Goal: Information Seeking & Learning: Compare options

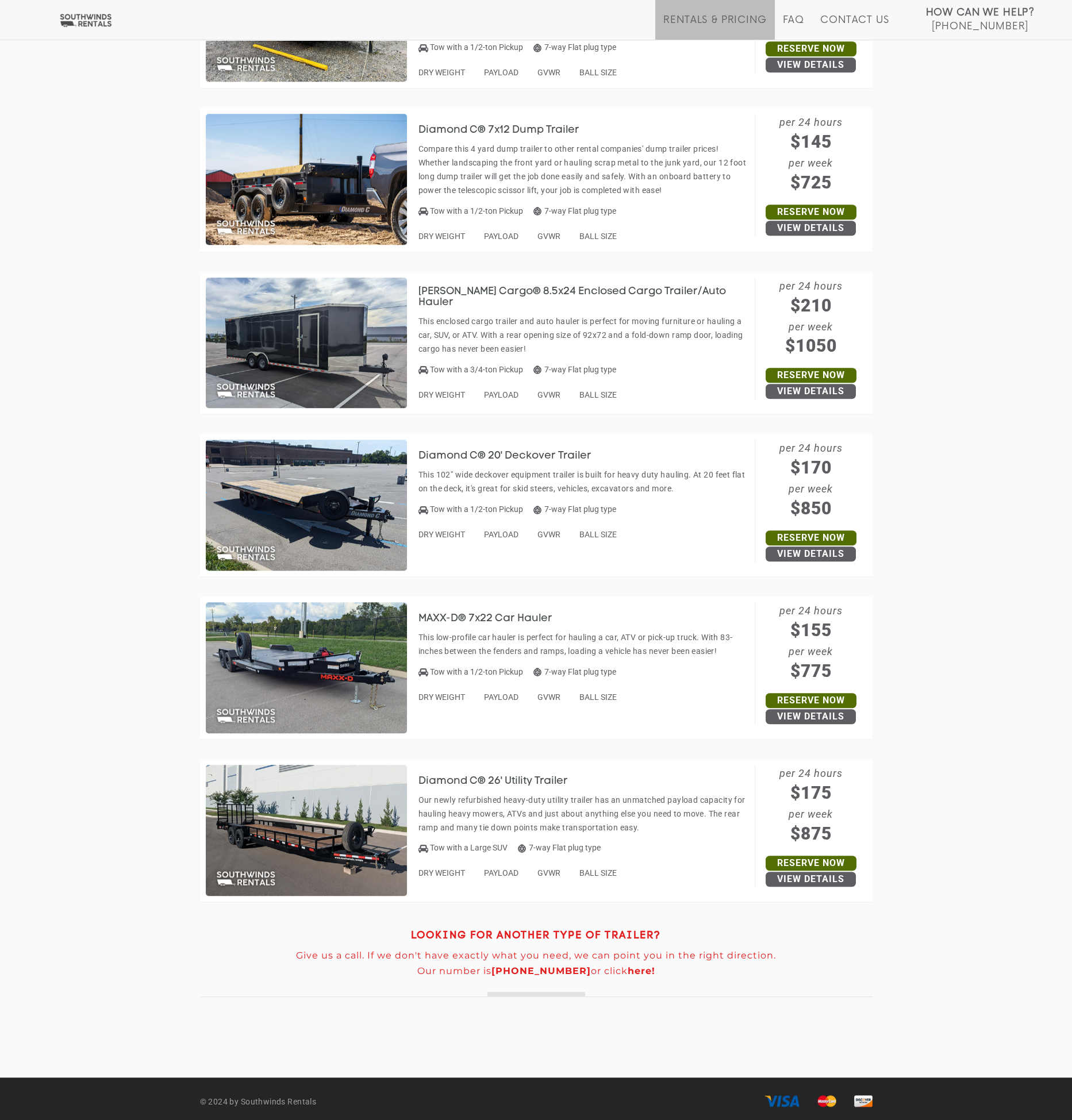
scroll to position [4861, 0]
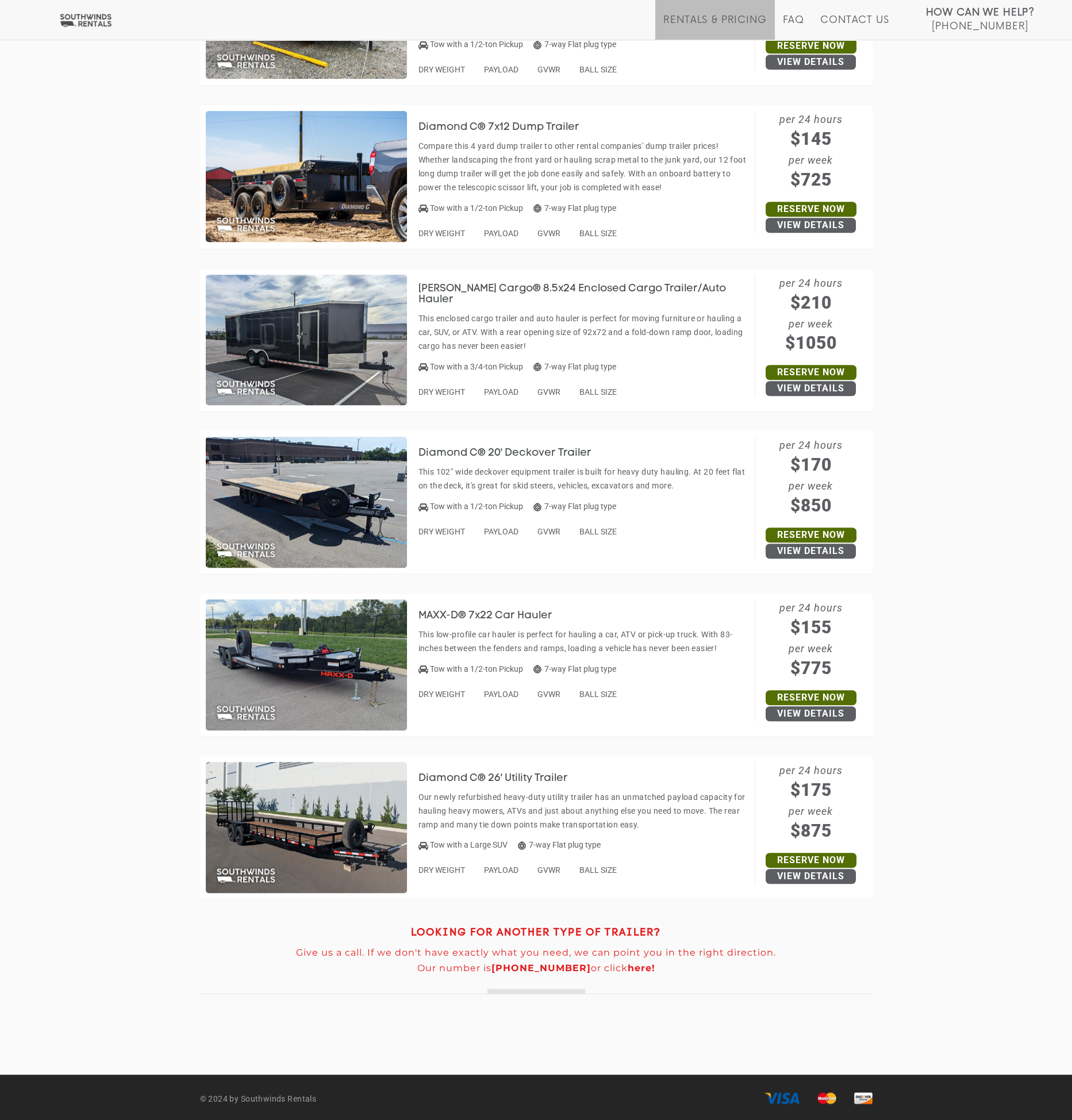
click at [268, 905] on header "LOOKING FOR ANOTHER TYPE OF TRAILER? Give us a call. If we don't have exactly w…" at bounding box center [536, 946] width 672 height 96
click at [286, 877] on img at bounding box center [306, 828] width 201 height 131
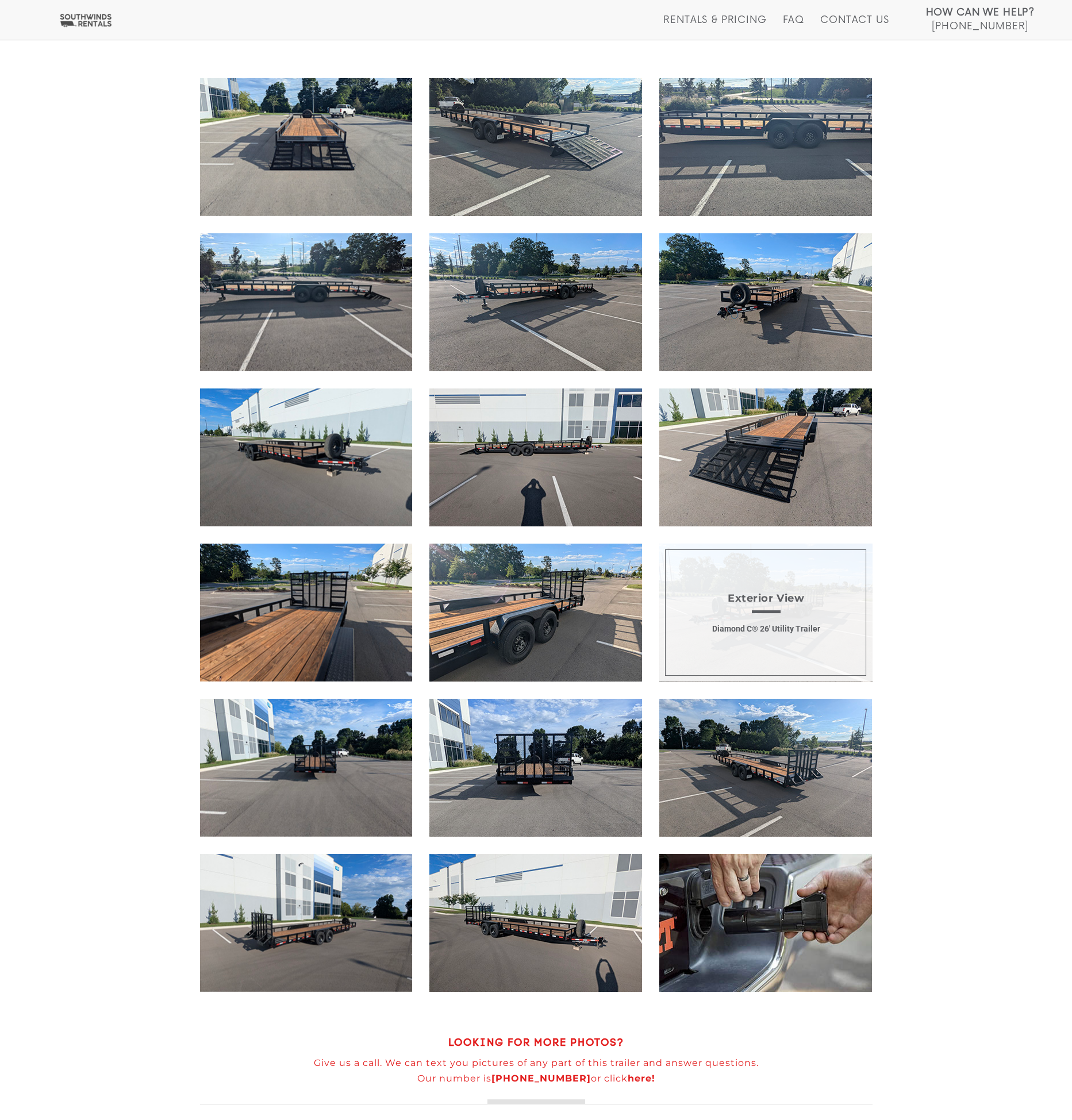
scroll to position [1206, 0]
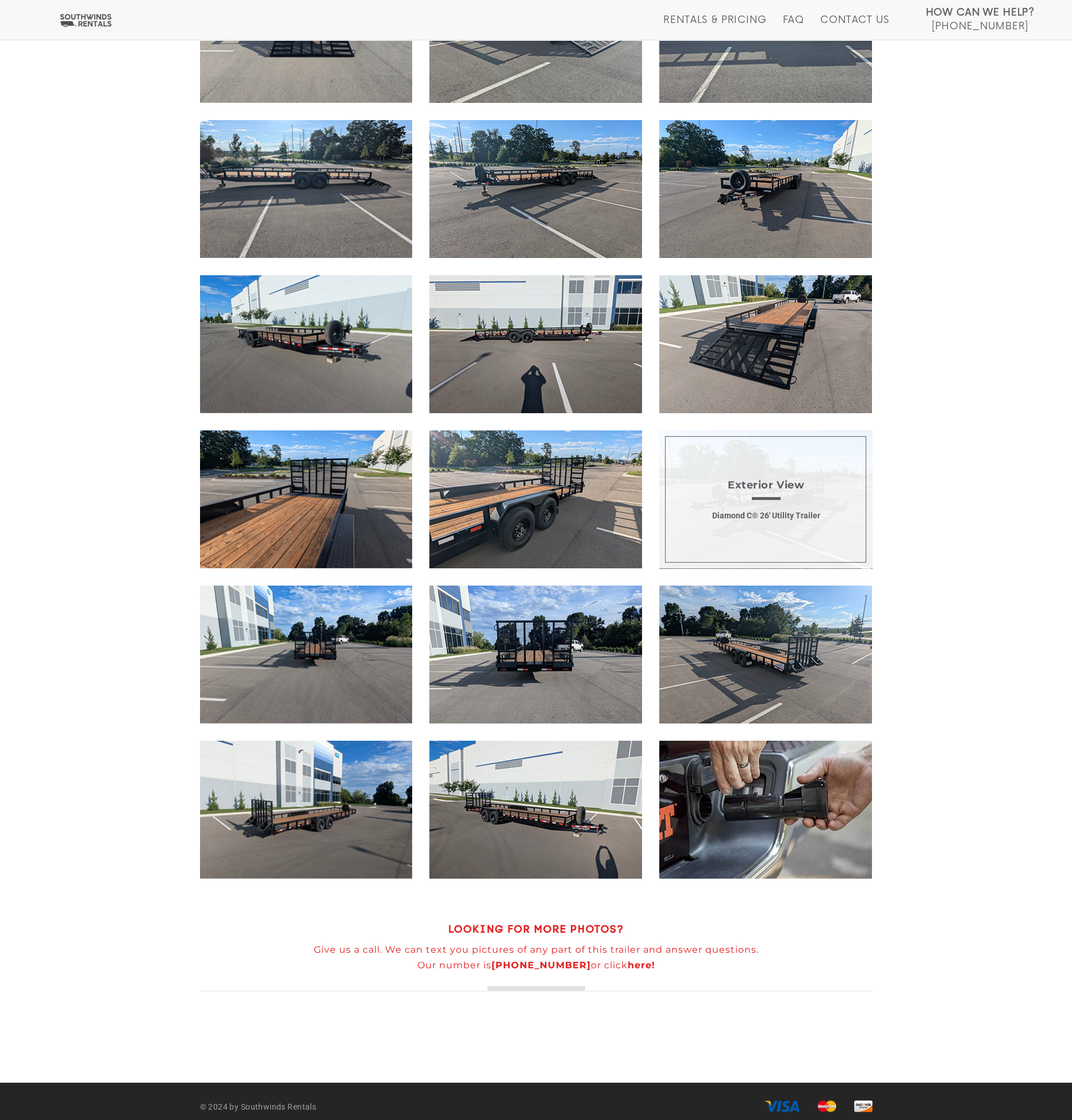
click at [737, 503] on span "Exterior View Diamond C® 26' Utility Trailer" at bounding box center [766, 499] width 212 height 138
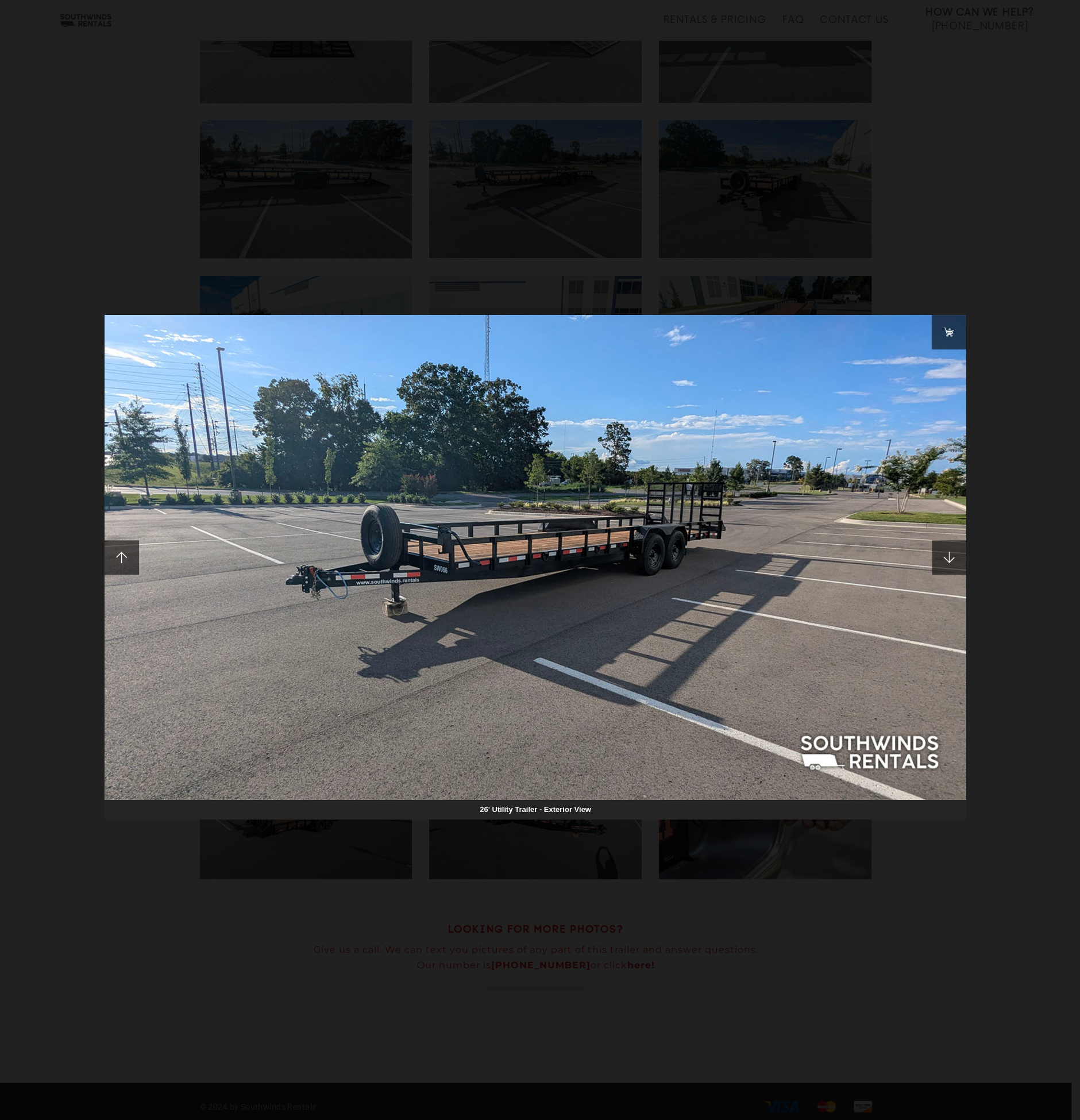
click at [187, 864] on div "26' Utility Trailer - Exterior View" at bounding box center [540, 560] width 1080 height 1120
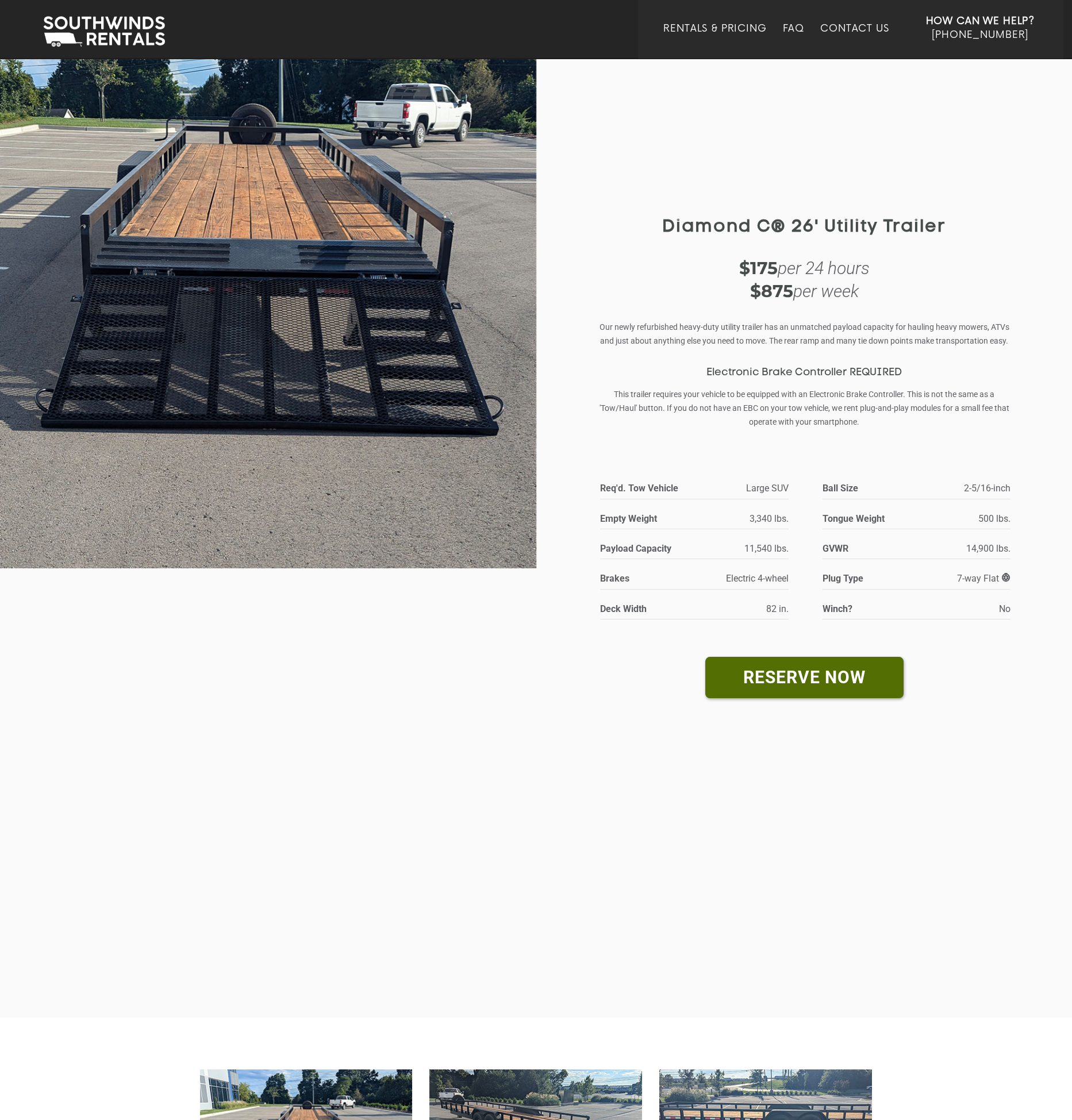
scroll to position [0, 0]
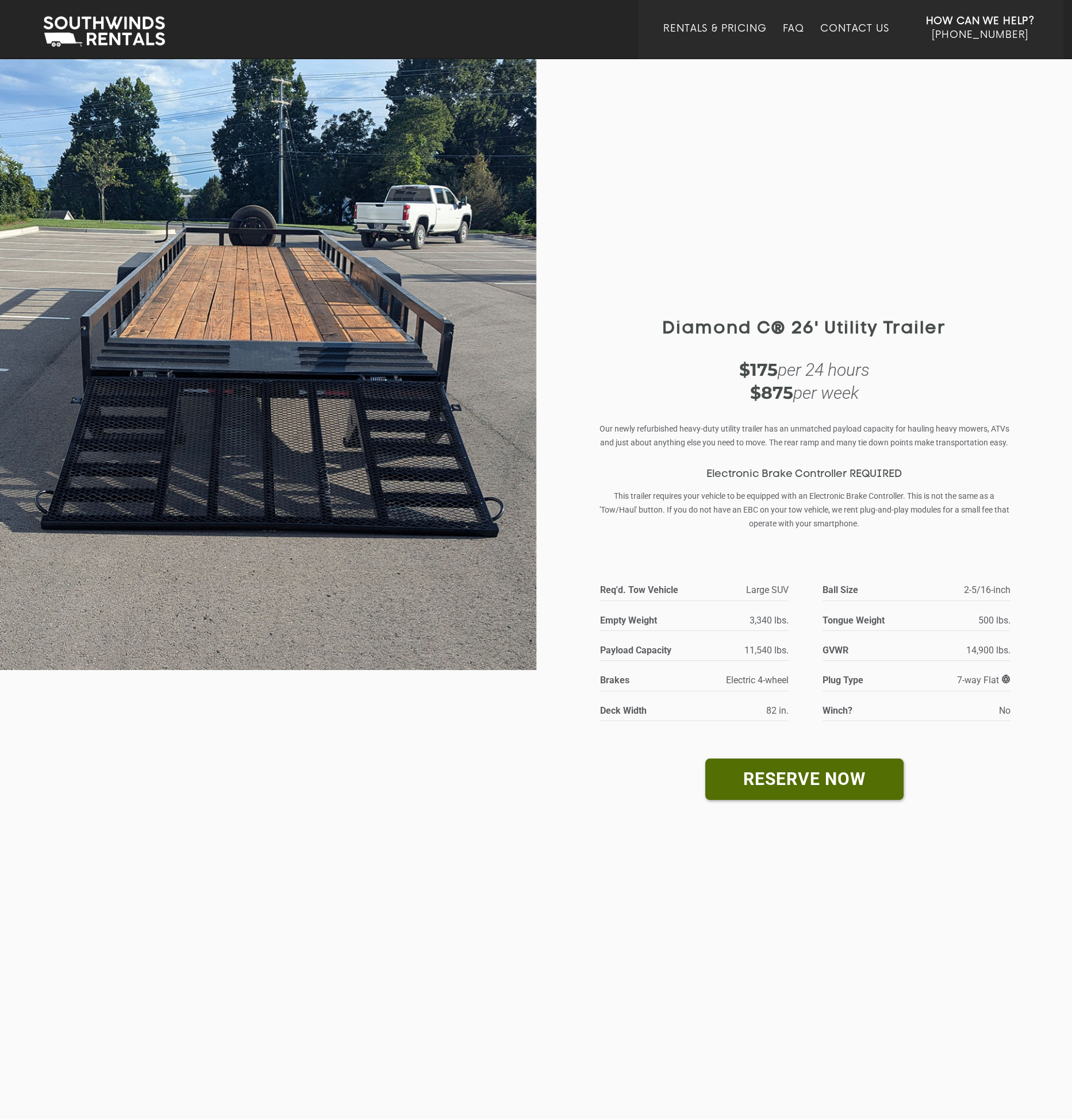
click at [237, 732] on div at bounding box center [268, 588] width 536 height 1062
click at [561, 590] on div "Diamond C® 26' Utility Trailer Diamond C® 26' Utility Trailer $175 per 24 hours…" at bounding box center [804, 588] width 536 height 1062
click at [687, 32] on link "Rentals & Pricing" at bounding box center [715, 41] width 103 height 36
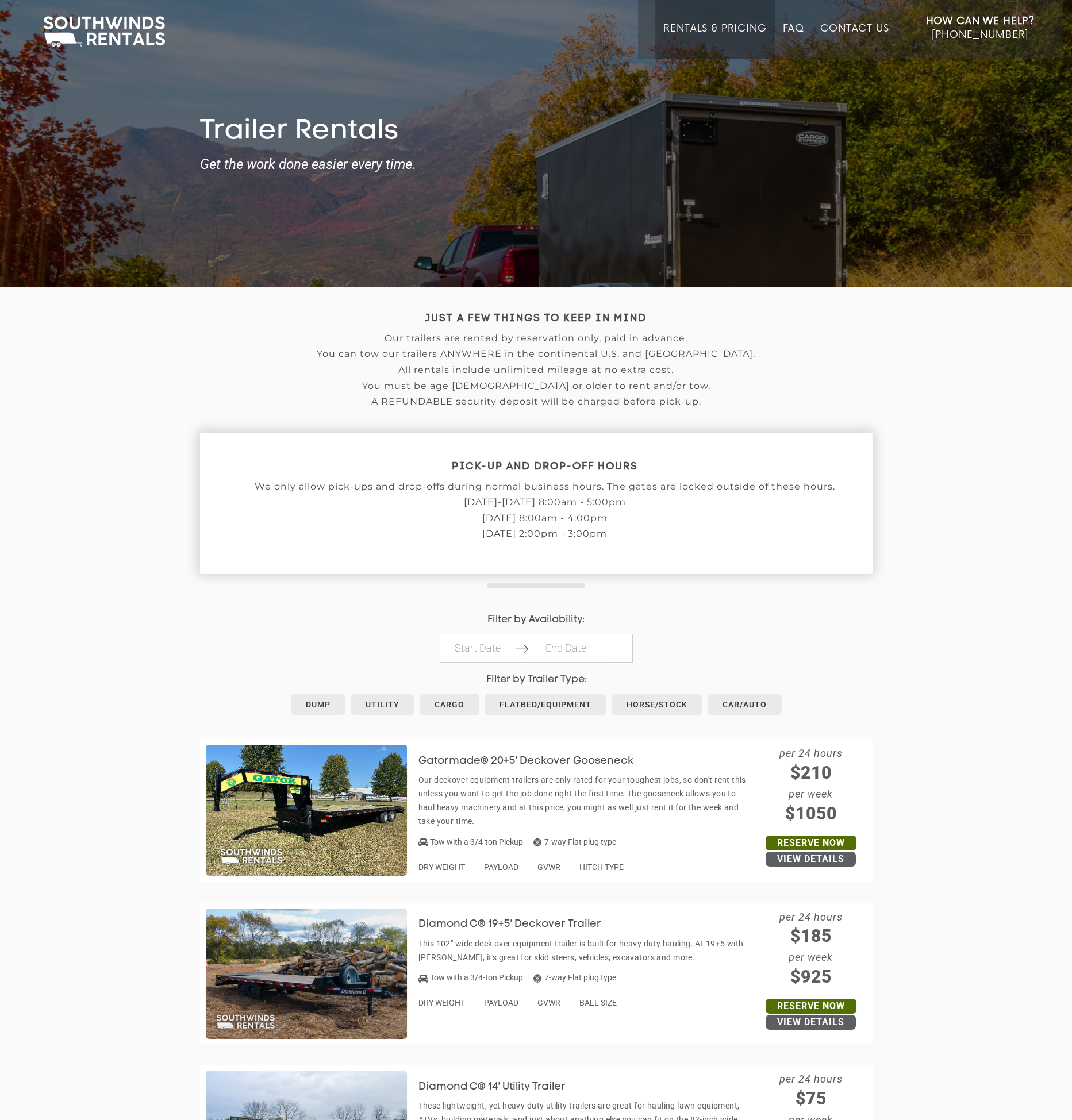
click at [508, 762] on h3 "Gatormade® 20+5' Deckover Gooseneck" at bounding box center [534, 761] width 232 height 11
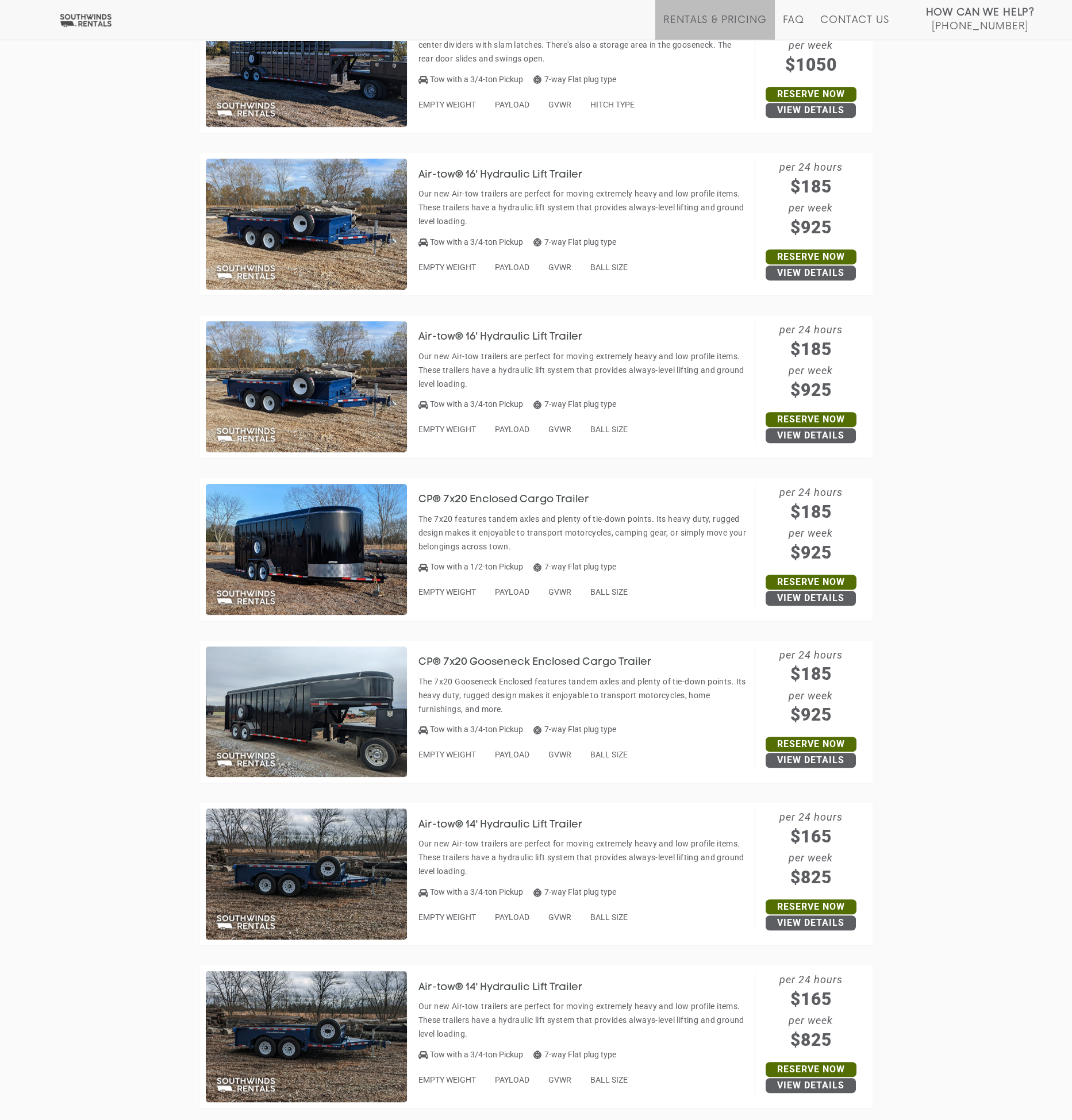
scroll to position [3677, 0]
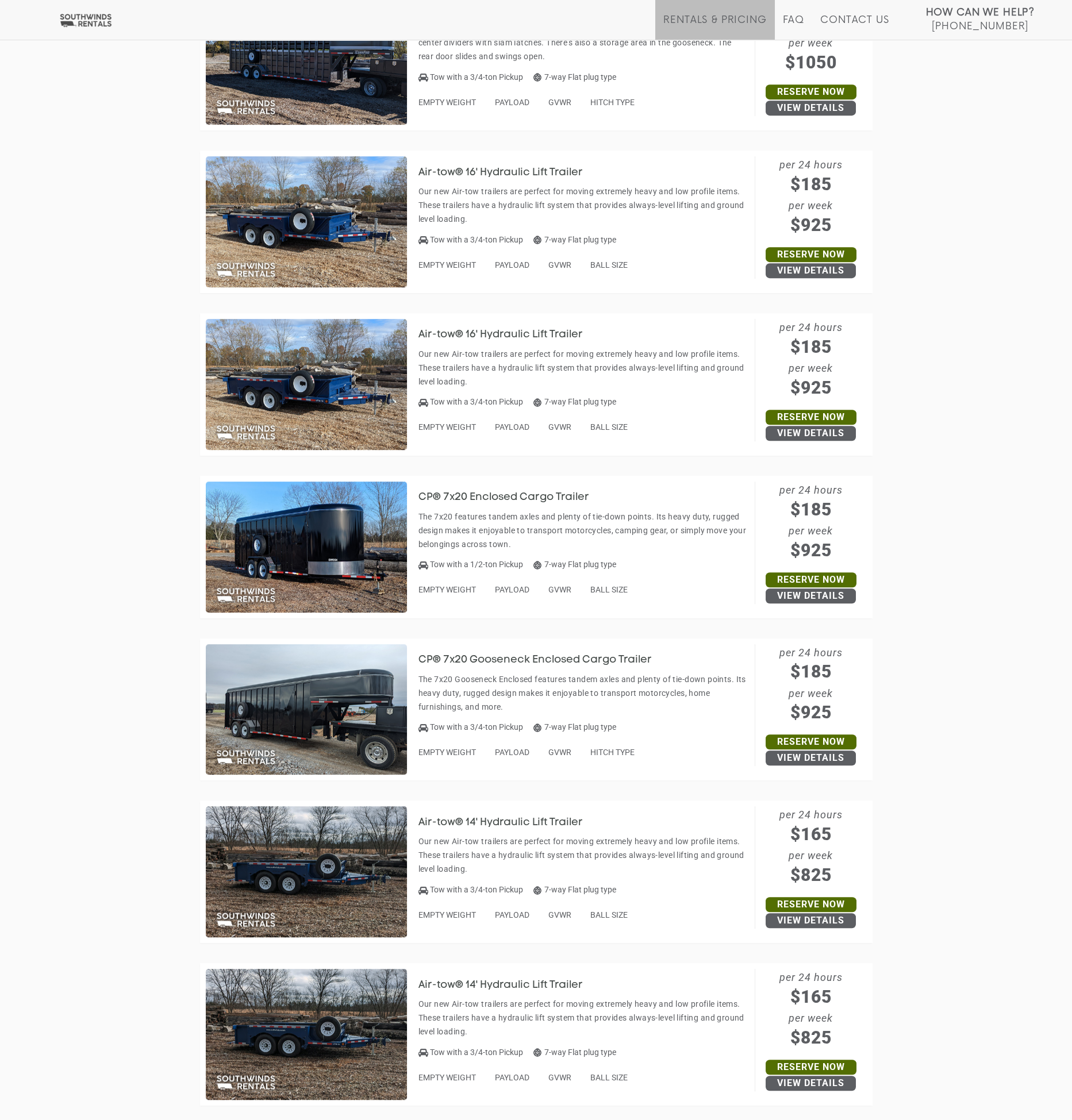
click at [521, 657] on h3 "CP® 7x20 Gooseneck Enclosed Cargo Trailer" at bounding box center [543, 660] width 251 height 11
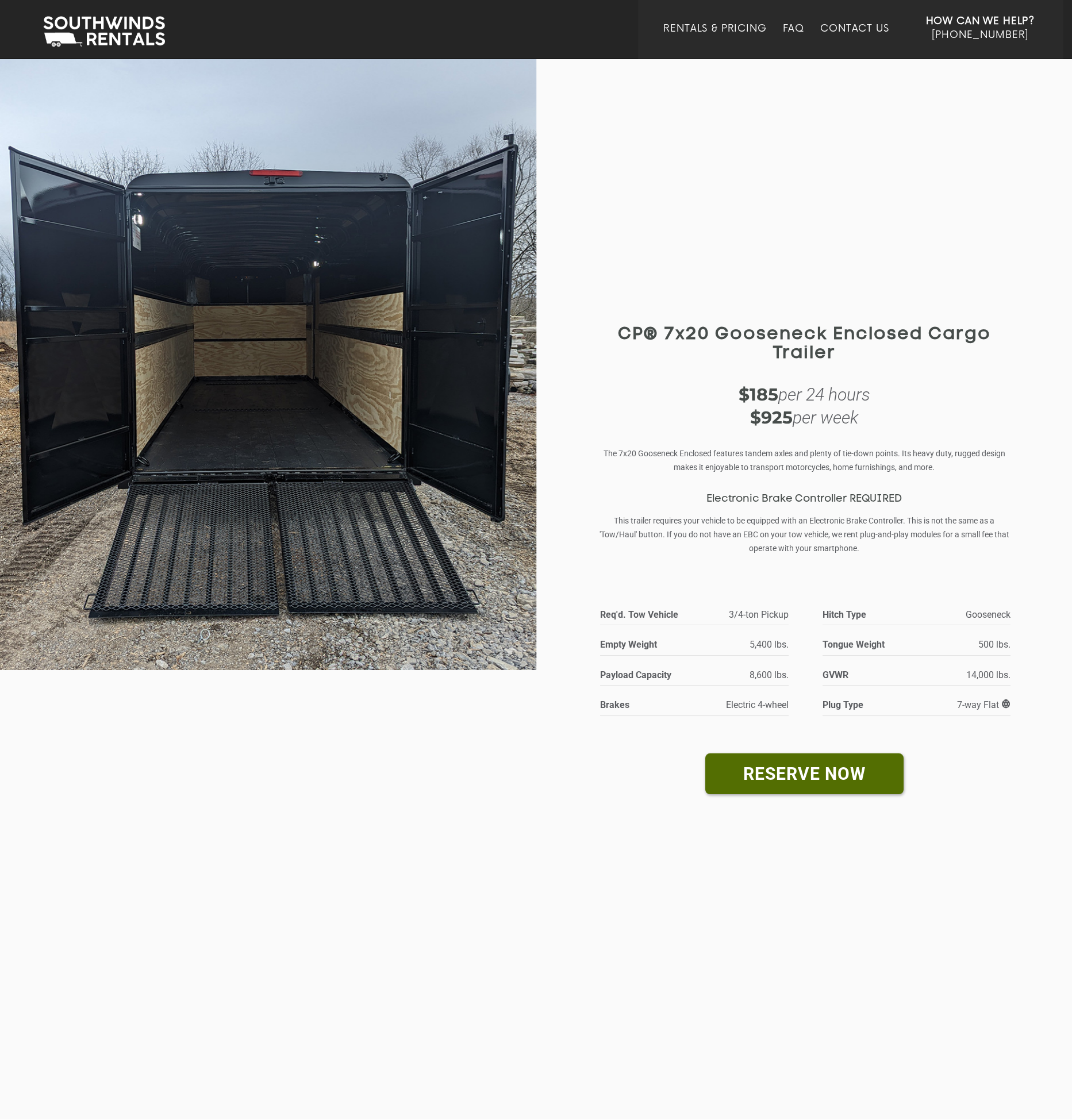
click at [969, 615] on span "Gooseneck" at bounding box center [988, 614] width 45 height 11
click at [852, 613] on strong "Hitch Type" at bounding box center [877, 614] width 108 height 16
click at [816, 609] on li "Hitch Type Gooseneck" at bounding box center [916, 616] width 223 height 19
click at [821, 613] on li "Hitch Type Gooseneck" at bounding box center [916, 616] width 223 height 19
click at [661, 282] on div "CP® 7x20 Gooseneck Enclosed Cargo Trailer CP® 7x20 Gooseneck Enclosed Cargo Tra…" at bounding box center [804, 588] width 434 height 641
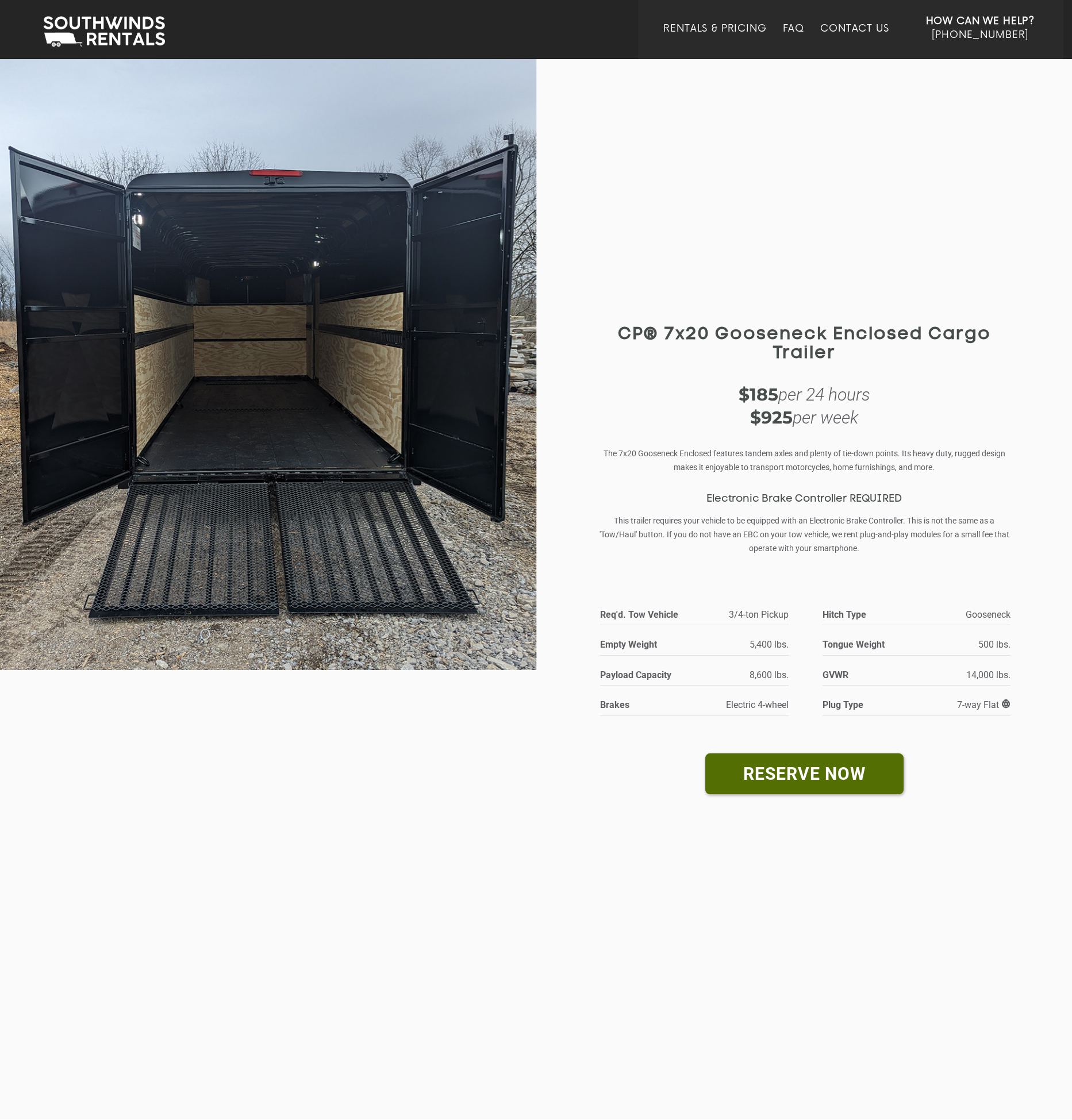
click at [578, 326] on div "CP® 7x20 Gooseneck Enclosed Cargo Trailer CP® 7x20 Gooseneck Enclosed Cargo Tra…" at bounding box center [804, 588] width 536 height 1062
click at [578, 326] on div "CP® 7x20 Gooseneck Enclosed Cargo Trailer CP® 7x20 Gooseneck Enclosed Cargo Tra…" at bounding box center [804, 588] width 536 height 1062
click at [570, 326] on div "CP® 7x20 Gooseneck Enclosed Cargo Trailer CP® 7x20 Gooseneck Enclosed Cargo Tra…" at bounding box center [804, 588] width 536 height 1062
click at [575, 328] on div "CP® 7x20 Gooseneck Enclosed Cargo Trailer CP® 7x20 Gooseneck Enclosed Cargo Tra…" at bounding box center [804, 588] width 536 height 1062
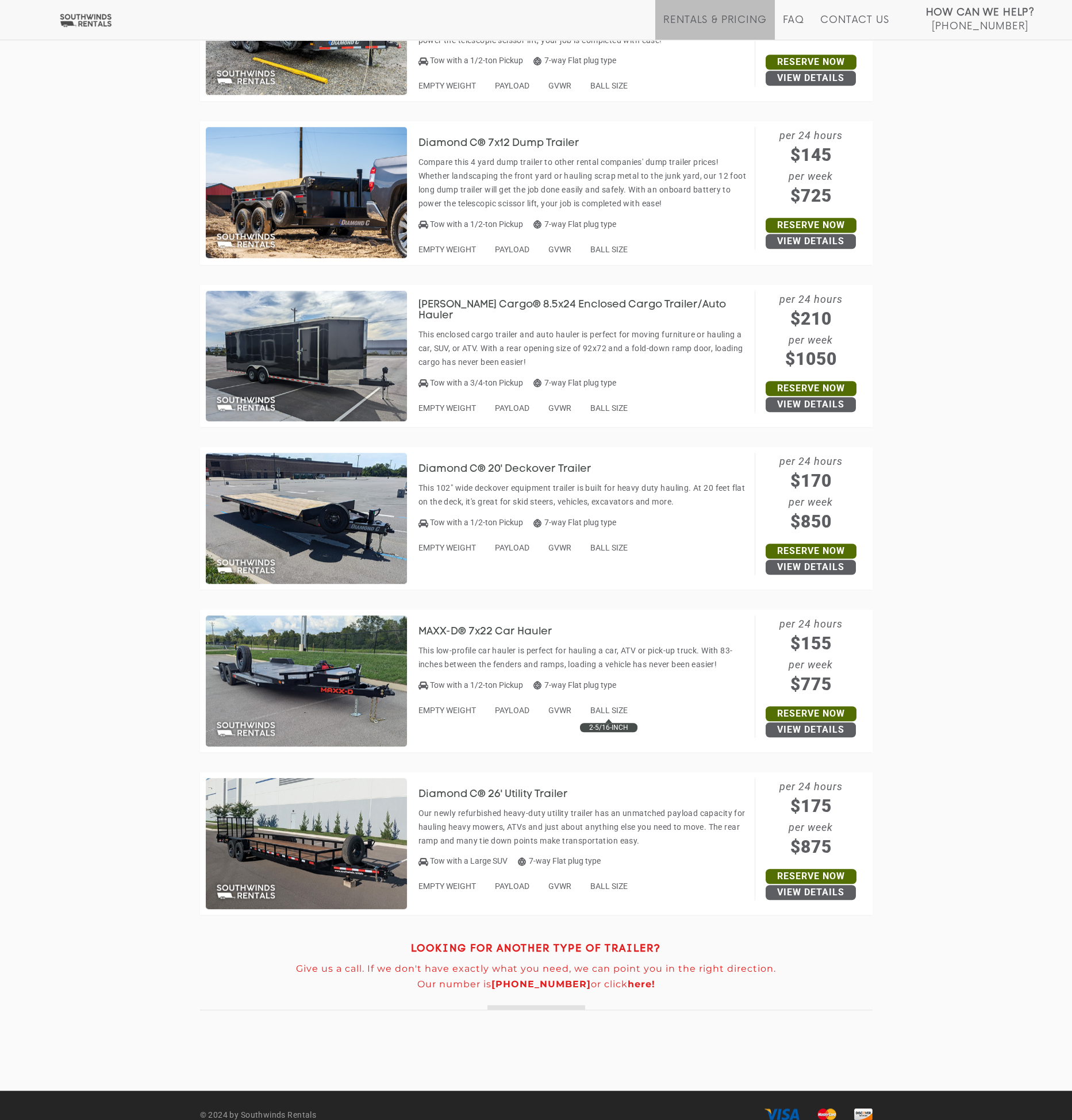
scroll to position [4861, 0]
